Goal: Task Accomplishment & Management: Manage account settings

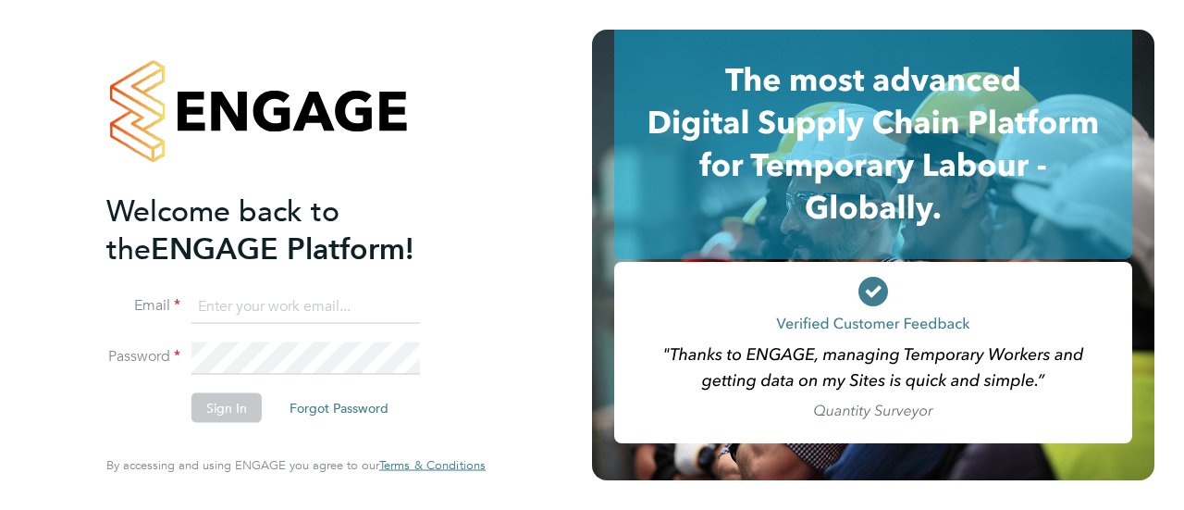
click at [283, 308] on input at bounding box center [305, 305] width 228 height 33
type input "warwick.buckley@uk.g4s.com"
click at [243, 413] on button "Sign In" at bounding box center [226, 408] width 70 height 30
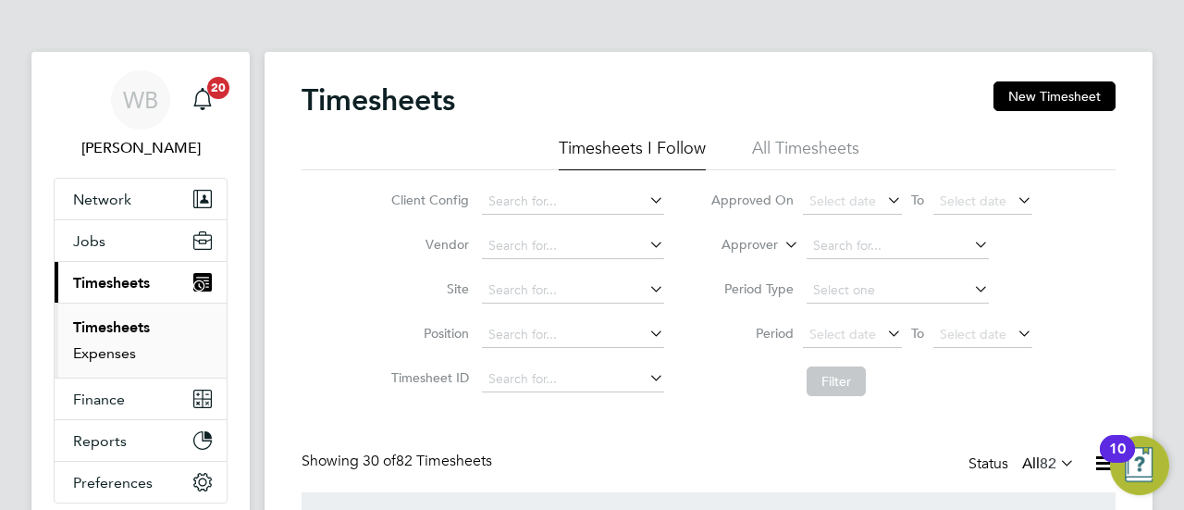
click at [119, 358] on link "Expenses" at bounding box center [104, 353] width 63 height 18
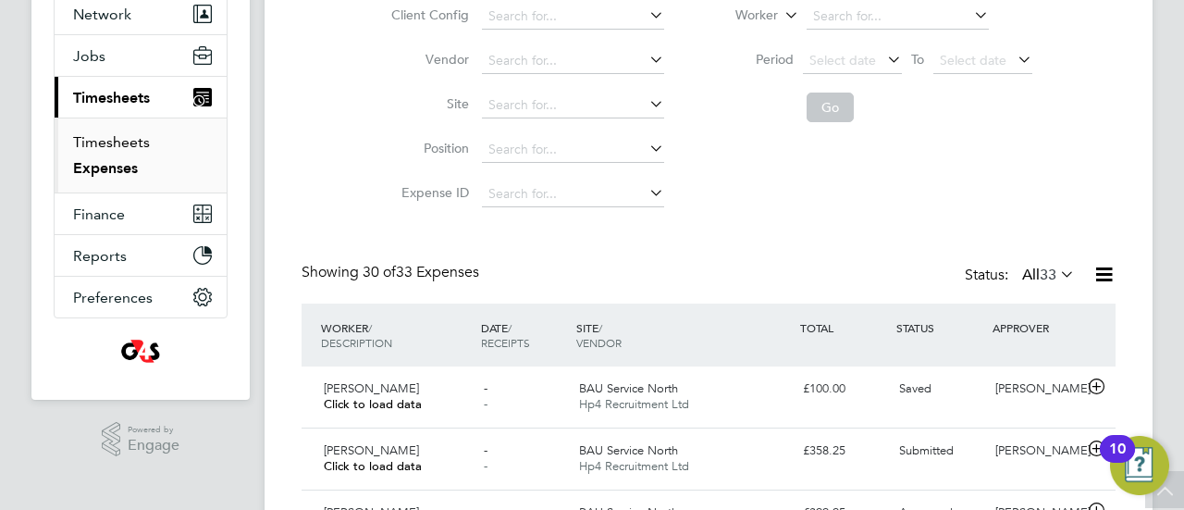
click at [129, 141] on link "Timesheets" at bounding box center [111, 142] width 77 height 18
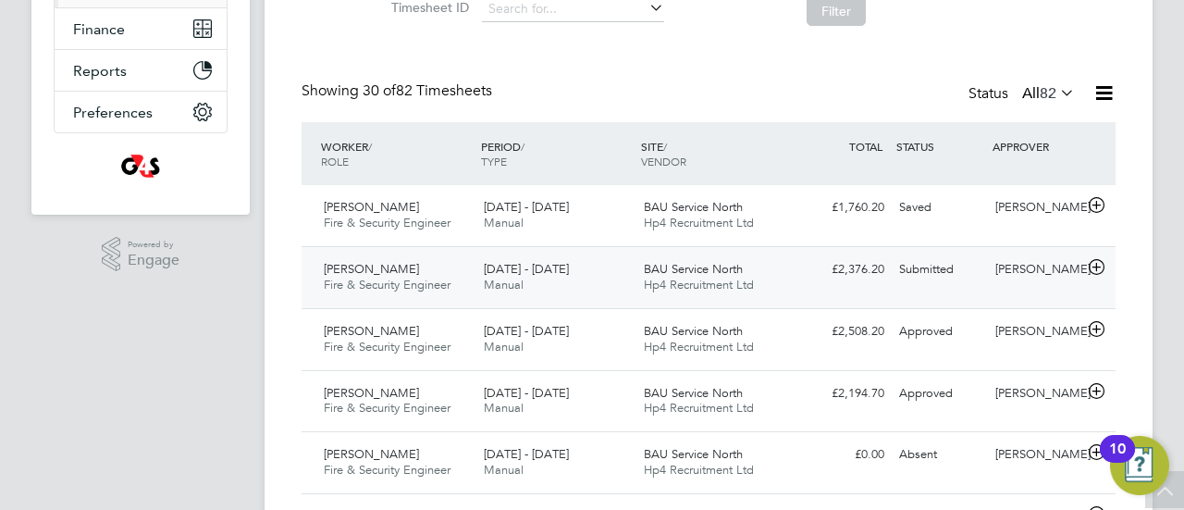
click at [384, 282] on span "Fire & Security Engineer" at bounding box center [387, 285] width 127 height 16
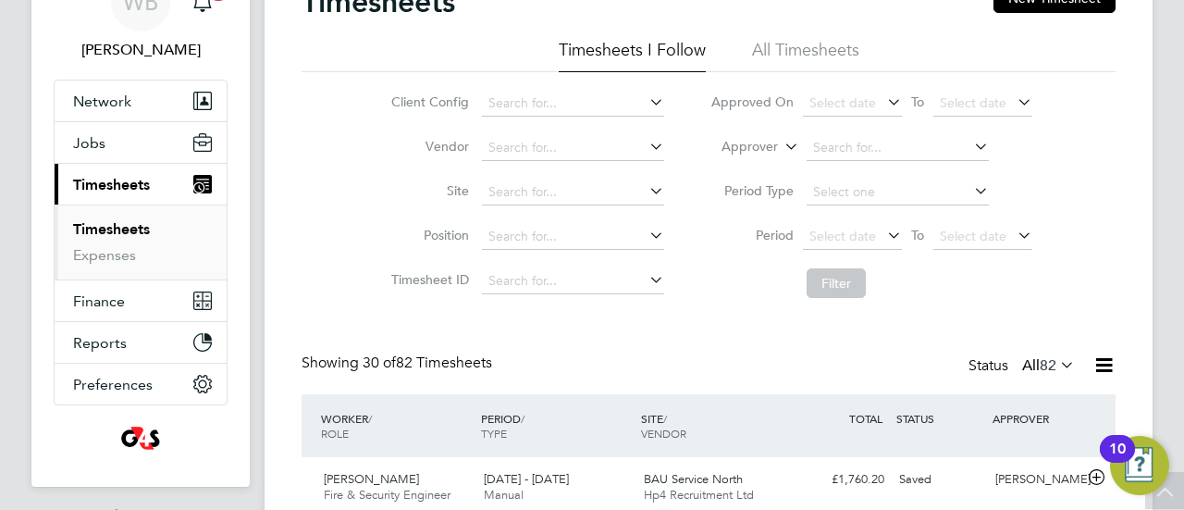
scroll to position [26, 0]
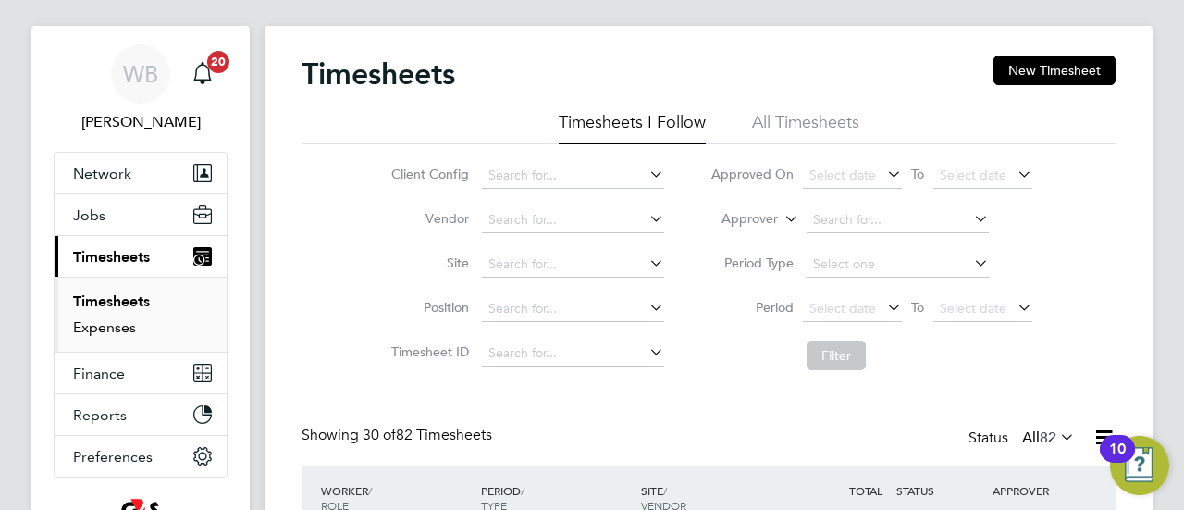
click at [115, 328] on link "Expenses" at bounding box center [104, 327] width 63 height 18
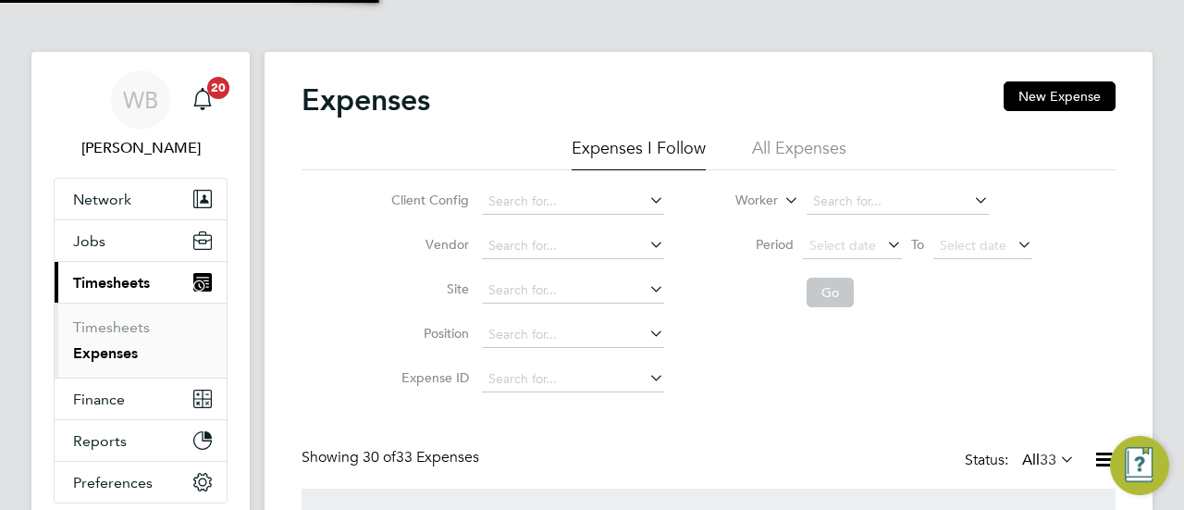
scroll to position [9, 9]
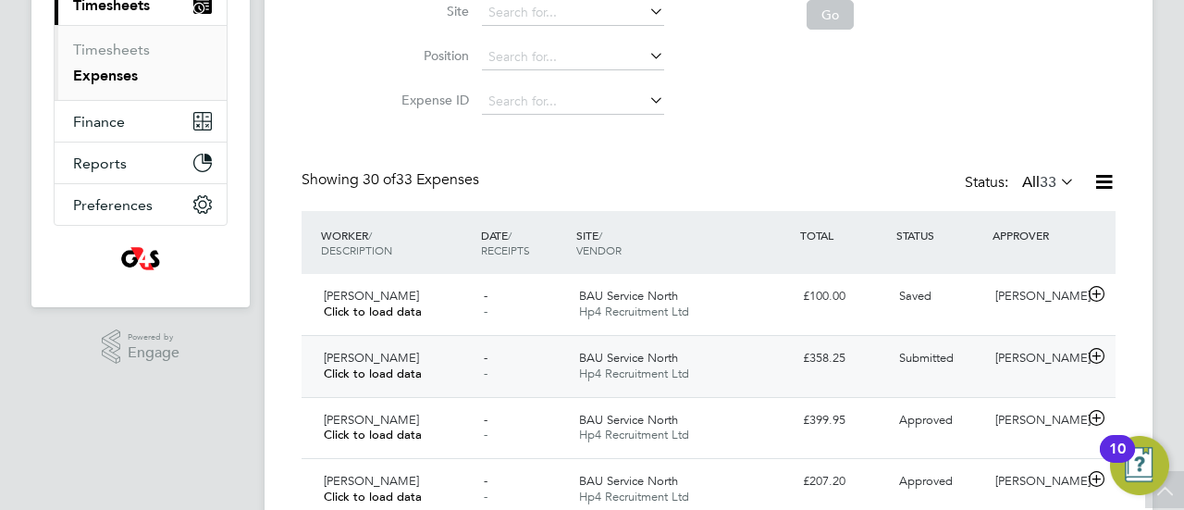
click at [740, 363] on div "BAU Service North Hp4 Recruitment Ltd" at bounding box center [684, 366] width 224 height 46
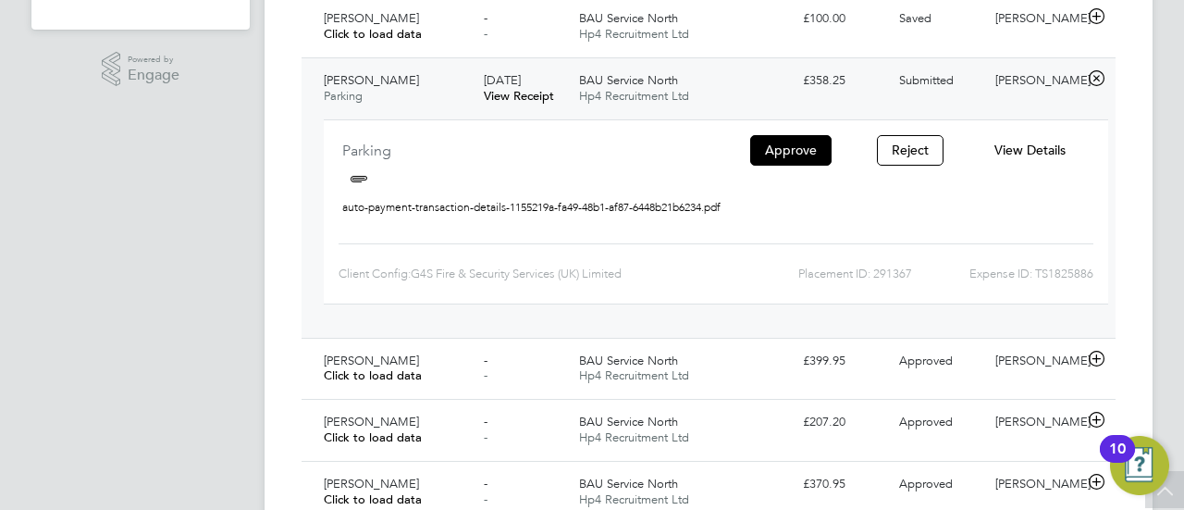
click at [357, 180] on icon at bounding box center [357, 180] width 31 height 28
click at [422, 221] on link "auto-payment-transaction-details-1155219a-fa49-48b1-af87-6448b21b6234.pdf" at bounding box center [531, 207] width 378 height 28
click at [1023, 145] on span "View Details" at bounding box center [1029, 149] width 71 height 17
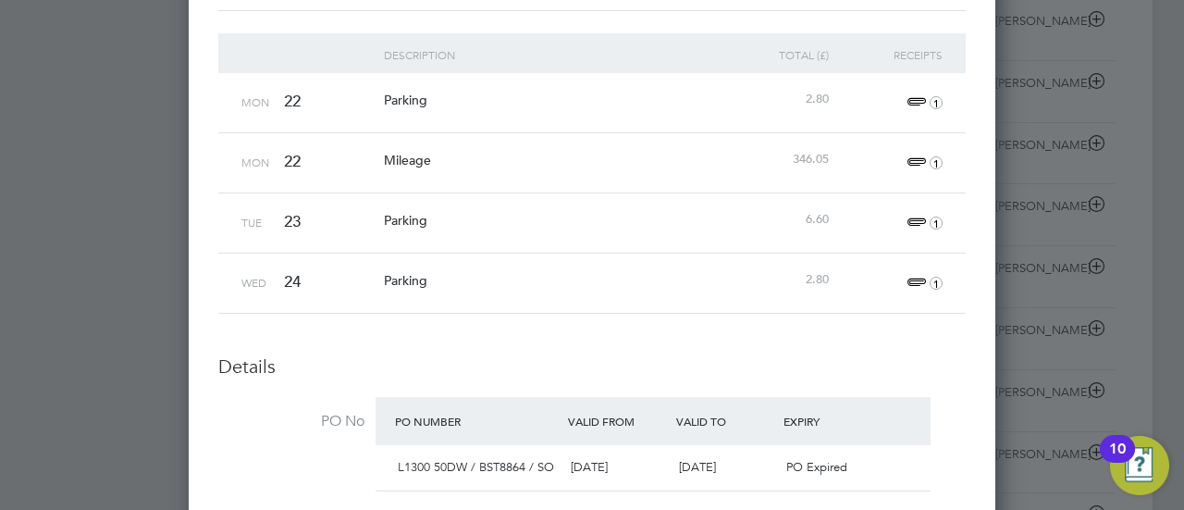
scroll to position [462, 0]
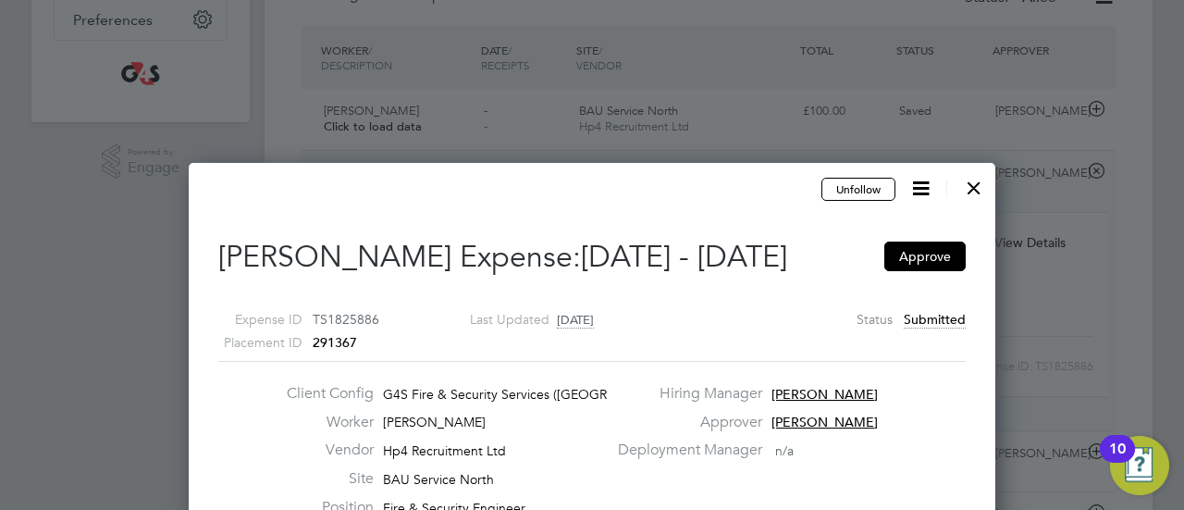
click at [972, 191] on div at bounding box center [973, 182] width 33 height 33
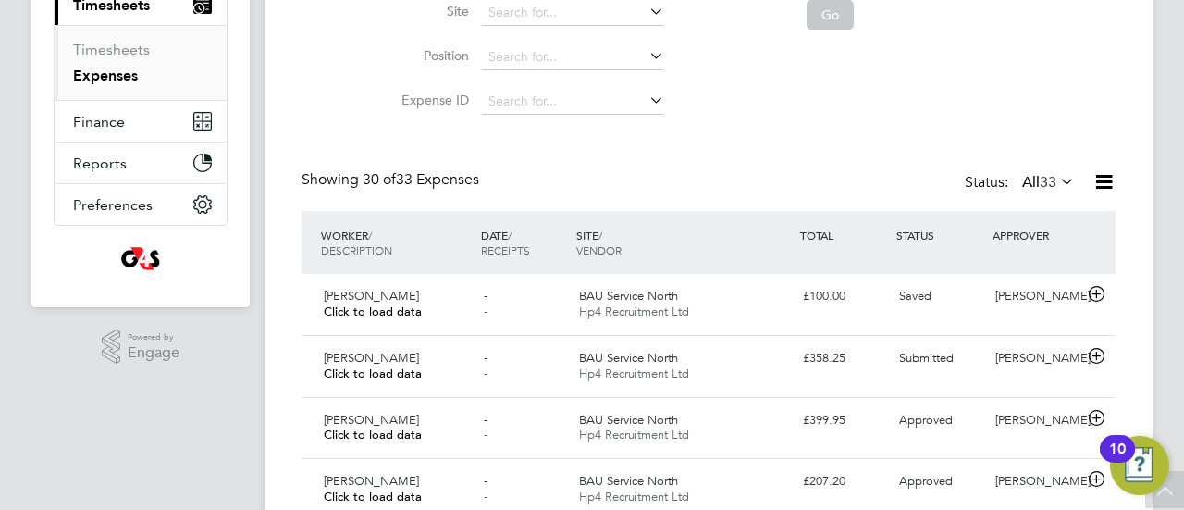
scroll to position [261, 0]
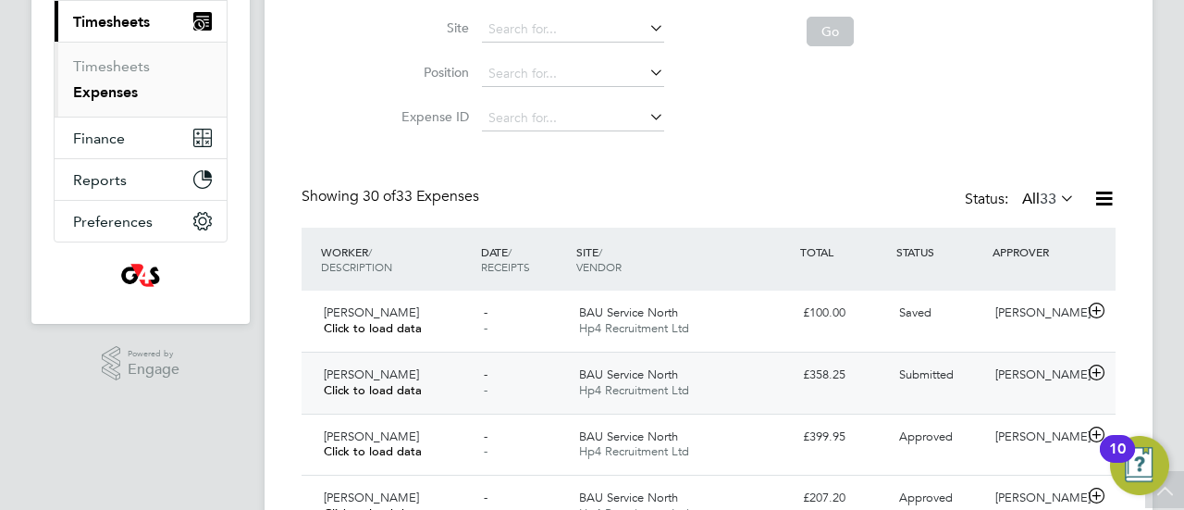
click at [935, 371] on span "Submitted" at bounding box center [926, 374] width 55 height 16
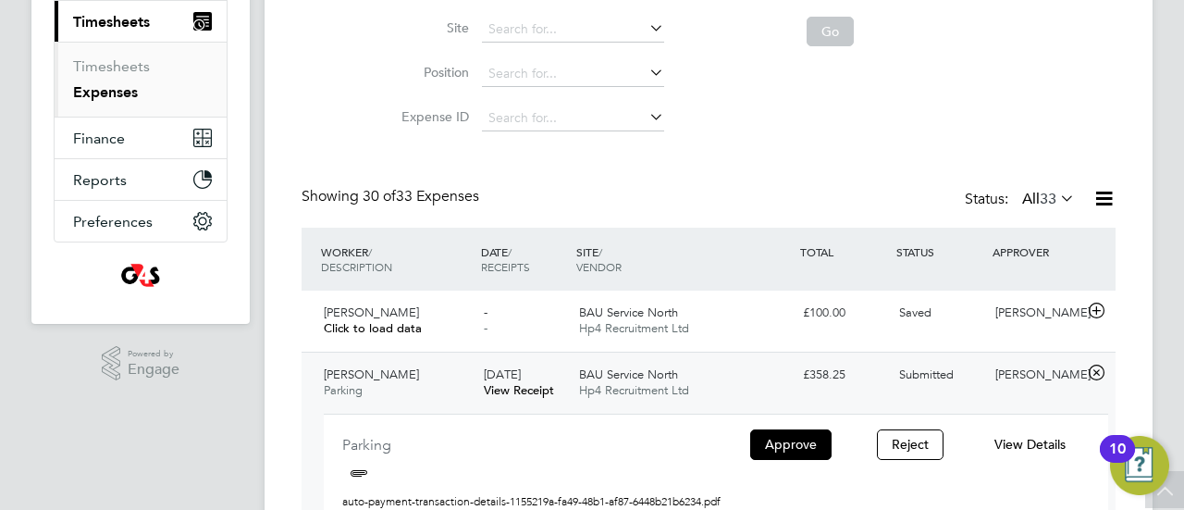
scroll to position [538, 0]
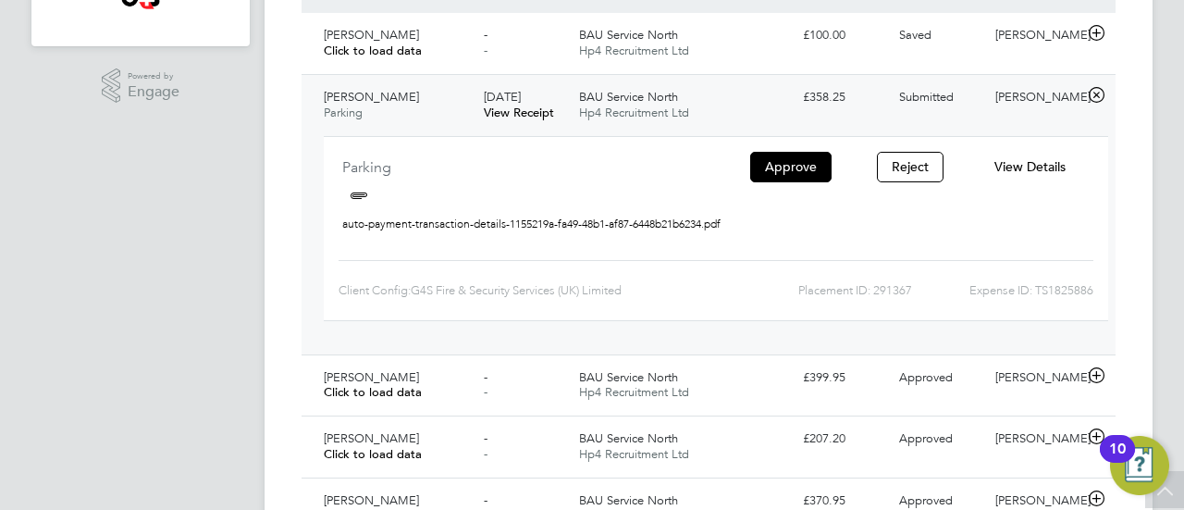
click at [1049, 167] on span "View Details" at bounding box center [1029, 166] width 71 height 17
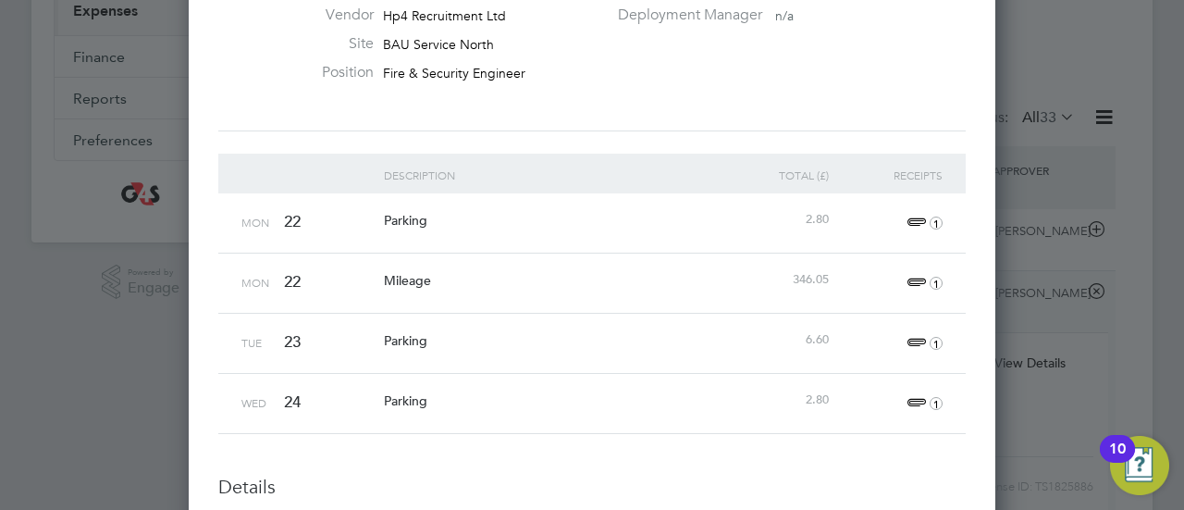
scroll to position [370, 0]
